Goal: Task Accomplishment & Management: Manage account settings

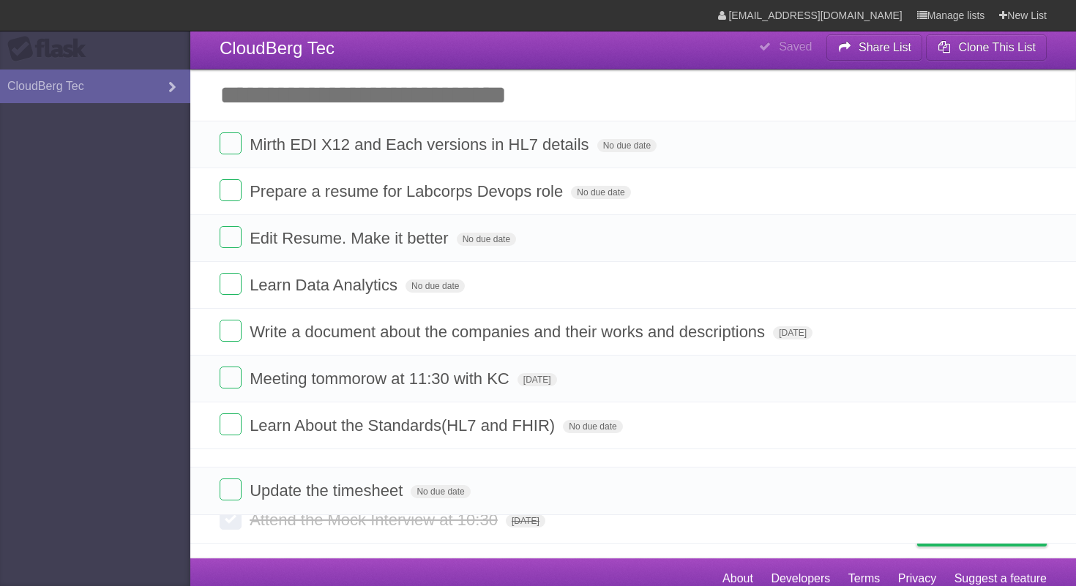
drag, startPoint x: 208, startPoint y: 317, endPoint x: 182, endPoint y: 479, distance: 163.8
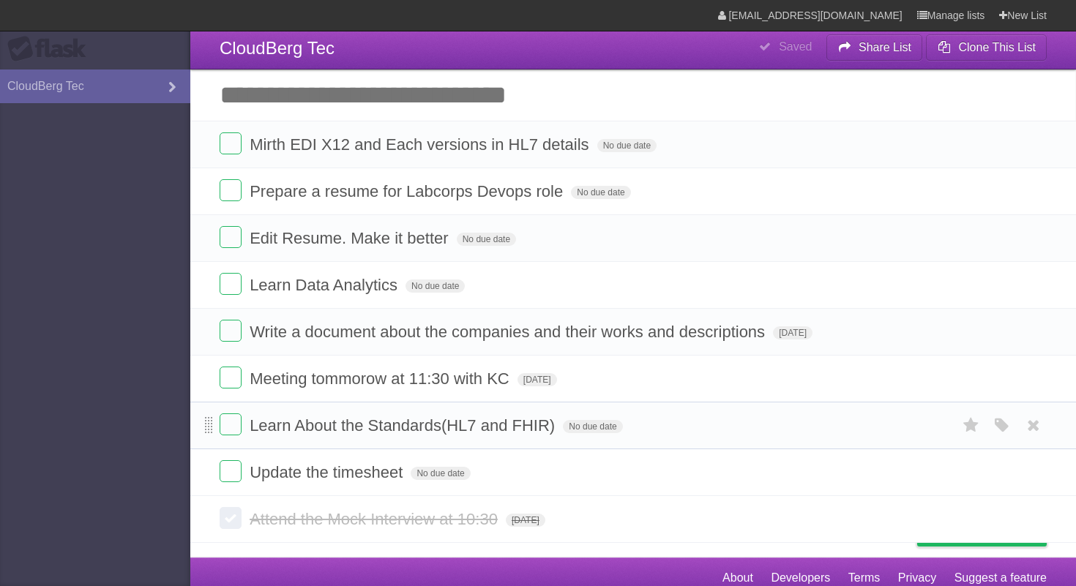
scroll to position [20, 0]
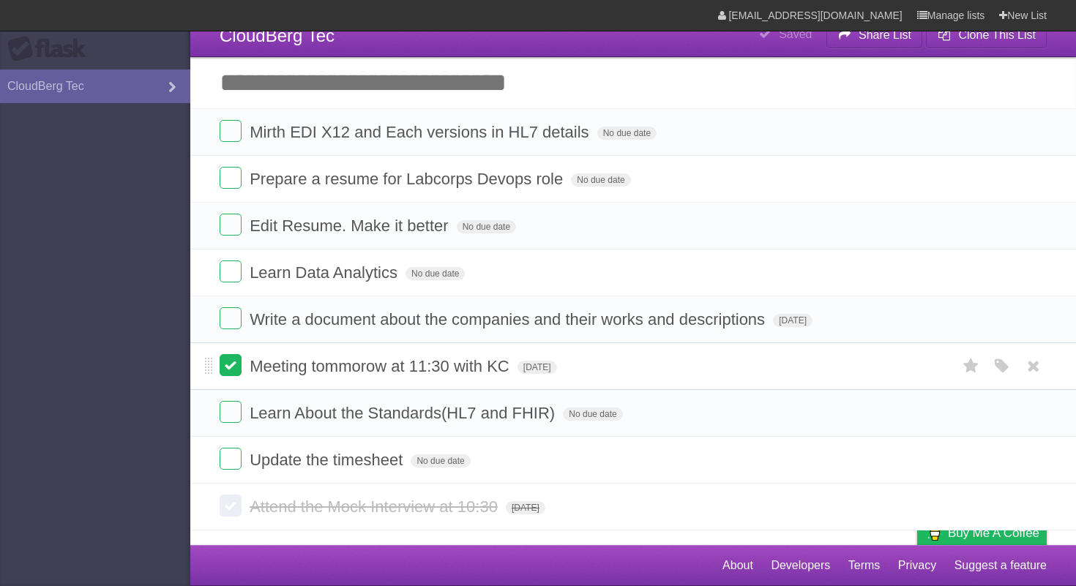
click at [233, 371] on label at bounding box center [231, 365] width 22 height 22
click at [230, 362] on label at bounding box center [231, 365] width 22 height 22
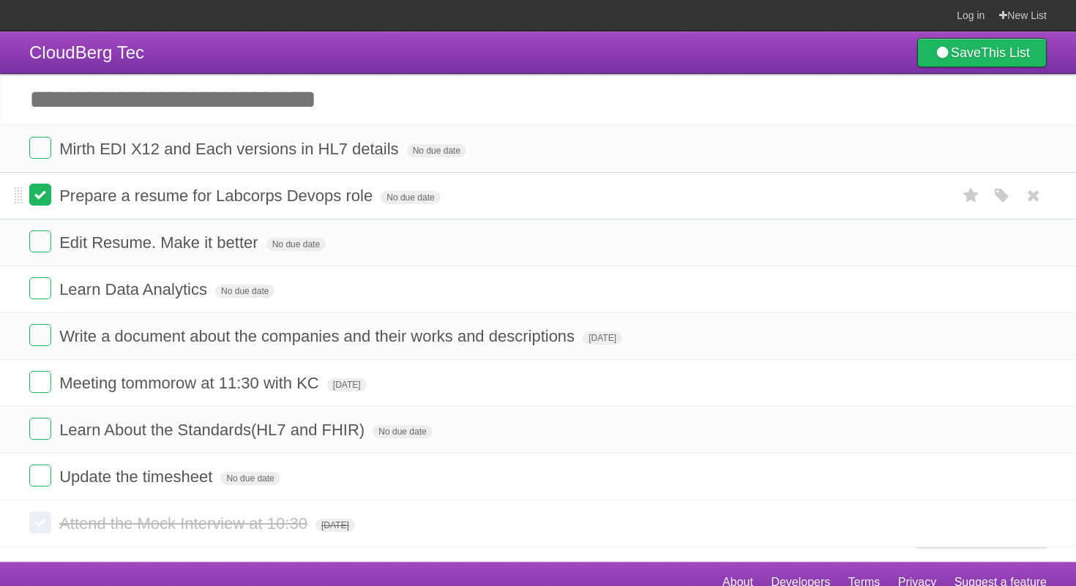
click at [40, 196] on label at bounding box center [40, 195] width 22 height 22
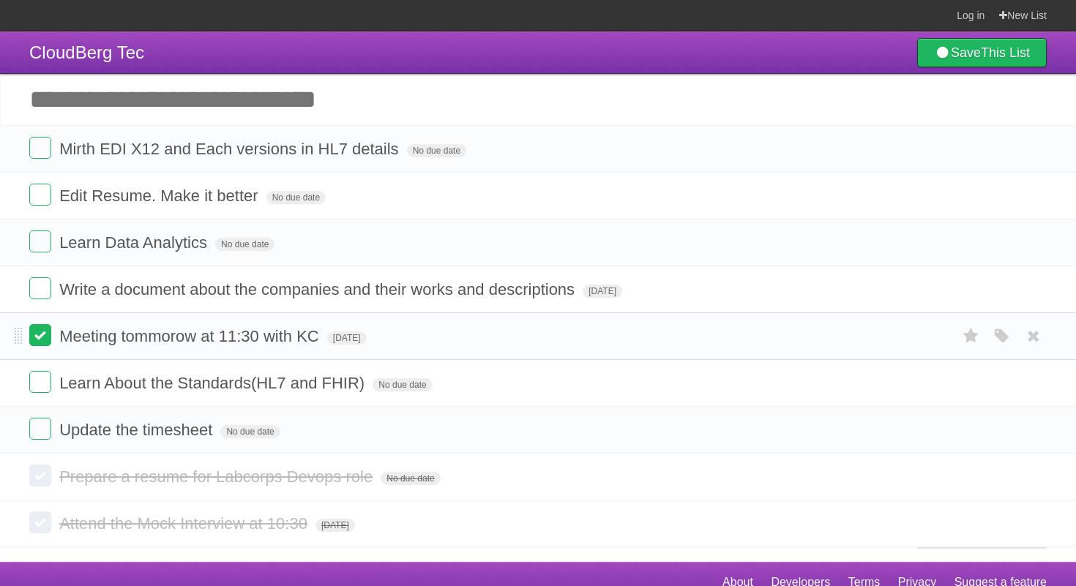
click at [48, 346] on label at bounding box center [40, 335] width 22 height 22
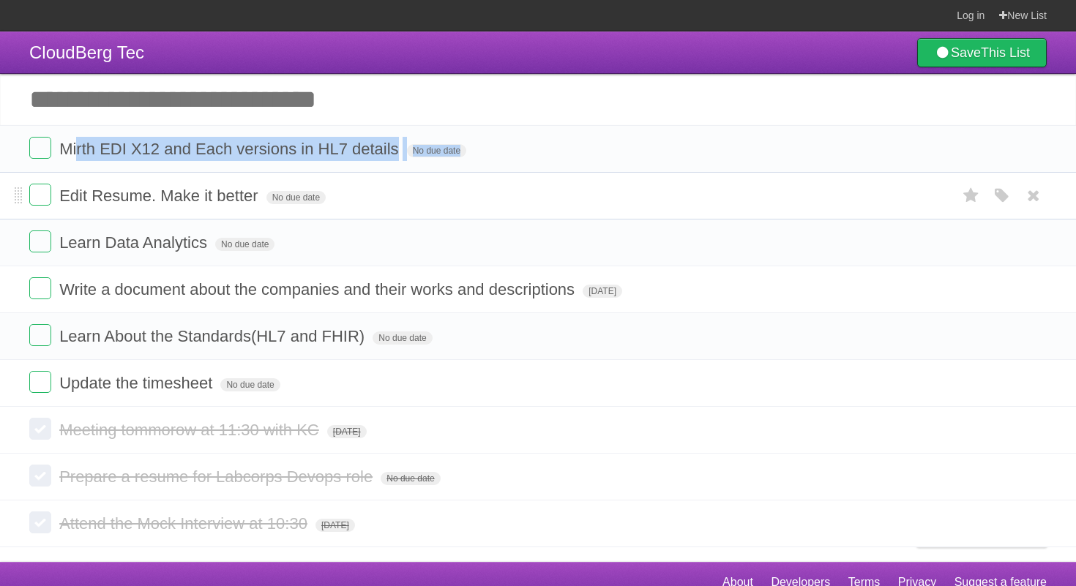
drag, startPoint x: 75, startPoint y: 145, endPoint x: 314, endPoint y: 190, distance: 242.7
click at [314, 188] on ul "Mirth EDI X12 and Each versions in HL7 details No due date White Red Blue Green…" at bounding box center [538, 266] width 1076 height 282
click at [343, 161] on form "Mirth EDI X12 and Each versions in HL7 details No due date White Red Blue Green…" at bounding box center [537, 149] width 1017 height 24
drag, startPoint x: 78, startPoint y: 152, endPoint x: 365, endPoint y: 186, distance: 289.6
click at [365, 186] on ul "Mirth EDI X12 and Each versions in HL7 details No due date White Red Blue Green…" at bounding box center [538, 266] width 1076 height 282
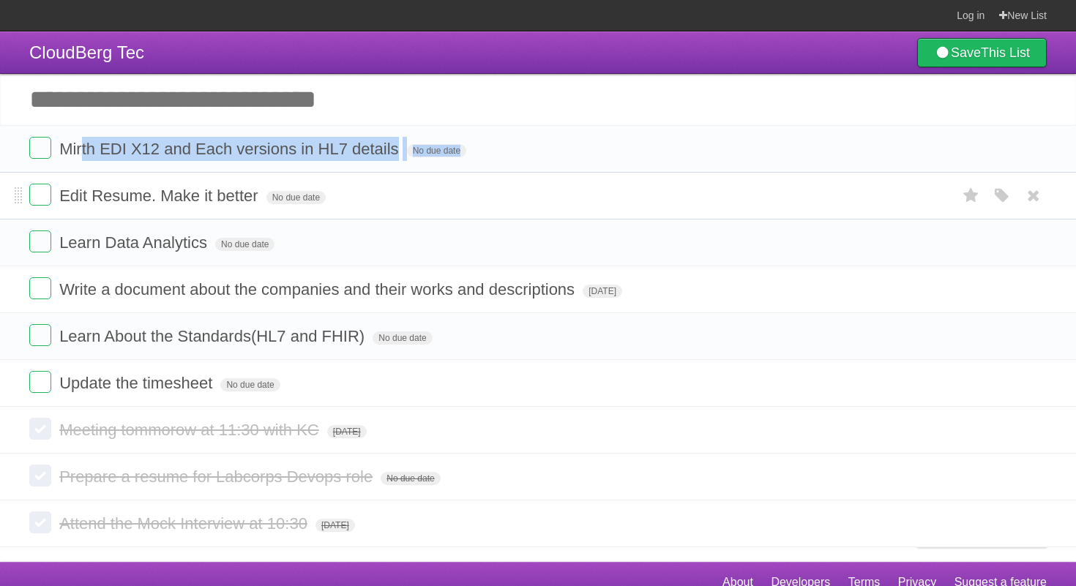
click at [365, 186] on li "Edit Resume. Make it better No due date White Red Blue Green Purple Orange" at bounding box center [538, 196] width 1076 height 48
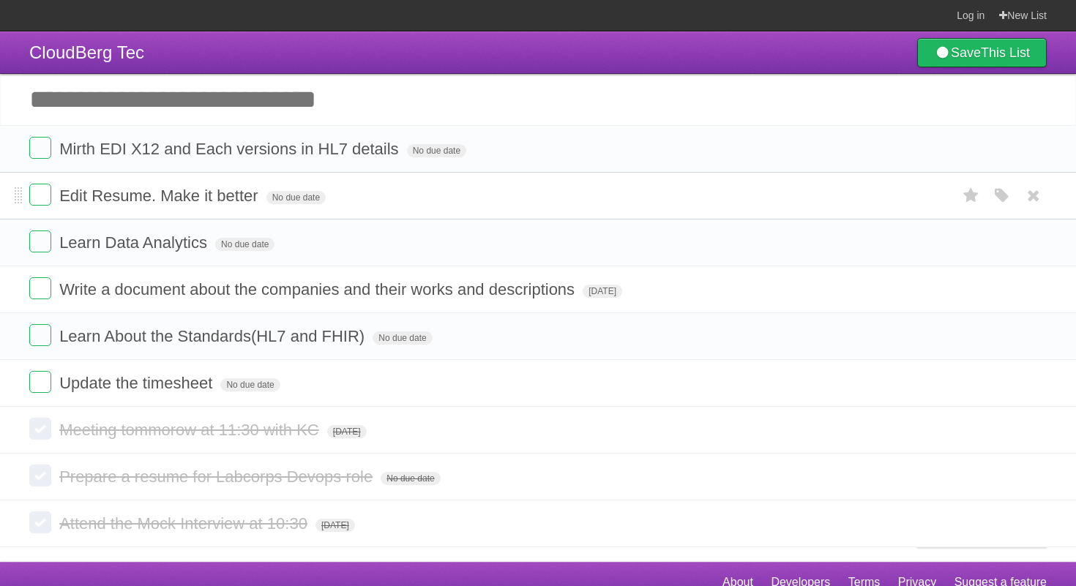
drag, startPoint x: 64, startPoint y: 206, endPoint x: 208, endPoint y: 198, distance: 144.4
click at [208, 198] on span "Edit Resume. Make it better" at bounding box center [160, 196] width 202 height 18
click at [232, 214] on li "Edit Resume. Make it better No due date White Red Blue Green Purple Orange" at bounding box center [538, 196] width 1076 height 48
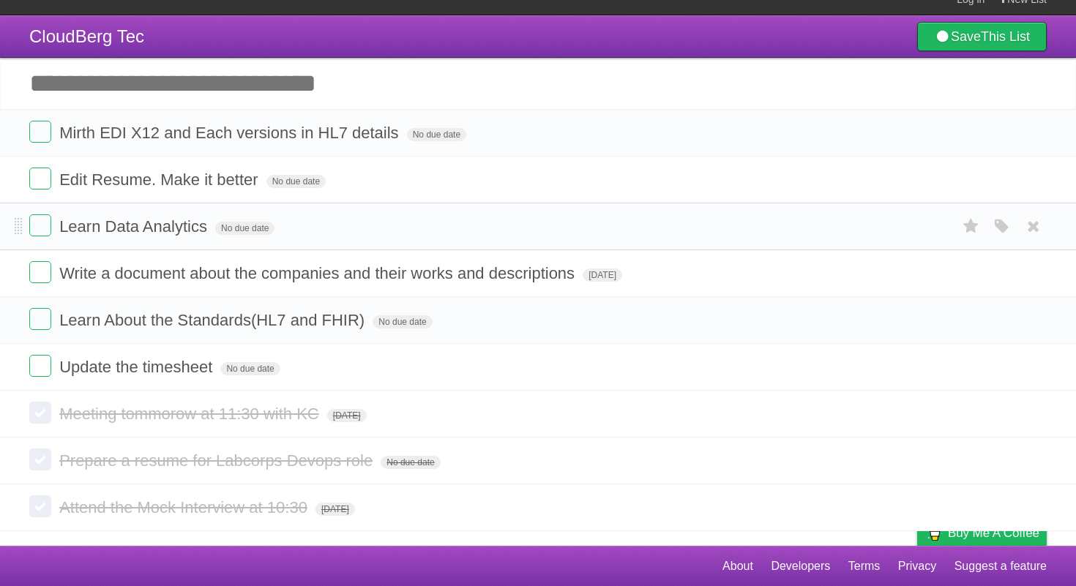
scroll to position [9, 0]
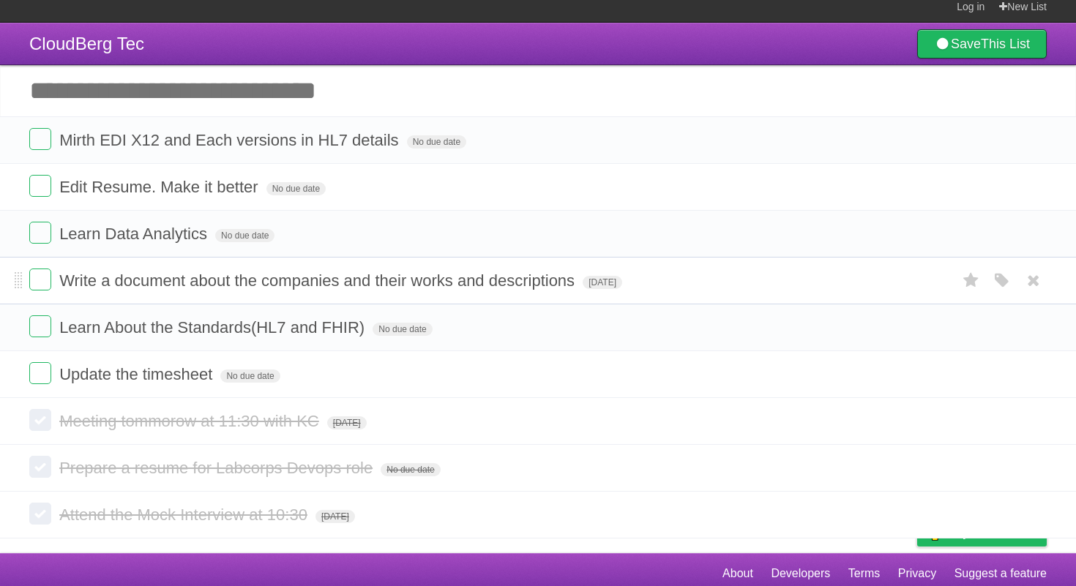
drag, startPoint x: 81, startPoint y: 286, endPoint x: 332, endPoint y: 308, distance: 252.0
click at [332, 304] on li "Write a document about the companies and their works and descriptions Tue Sep 1…" at bounding box center [538, 281] width 1076 height 48
click at [318, 272] on li "Write a document about the companies and their works and descriptions Tue Sep 1…" at bounding box center [538, 281] width 1076 height 48
click at [33, 289] on label at bounding box center [40, 280] width 22 height 22
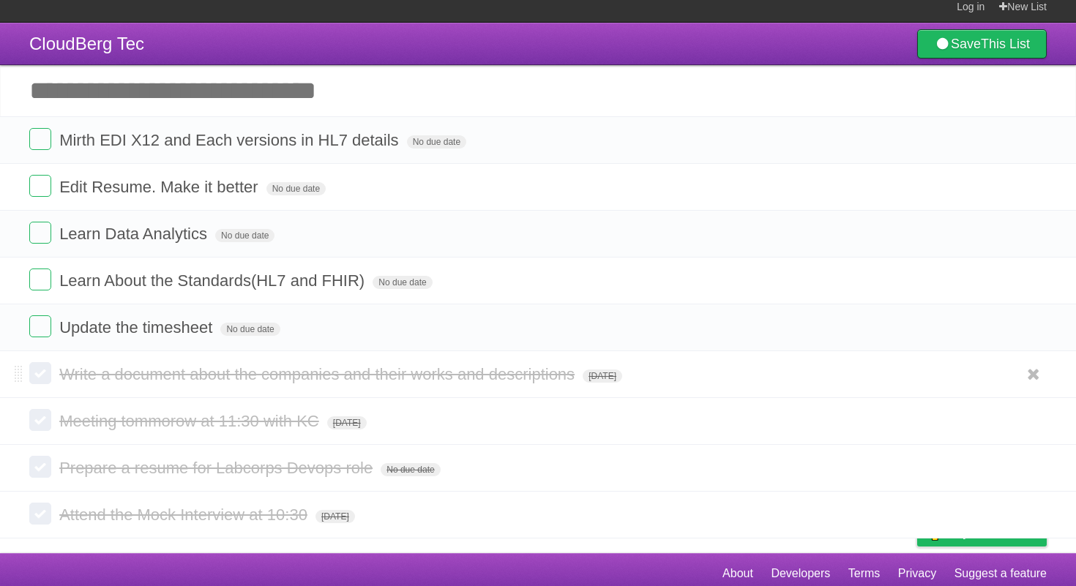
scroll to position [0, 0]
